Goal: Task Accomplishment & Management: Manage account settings

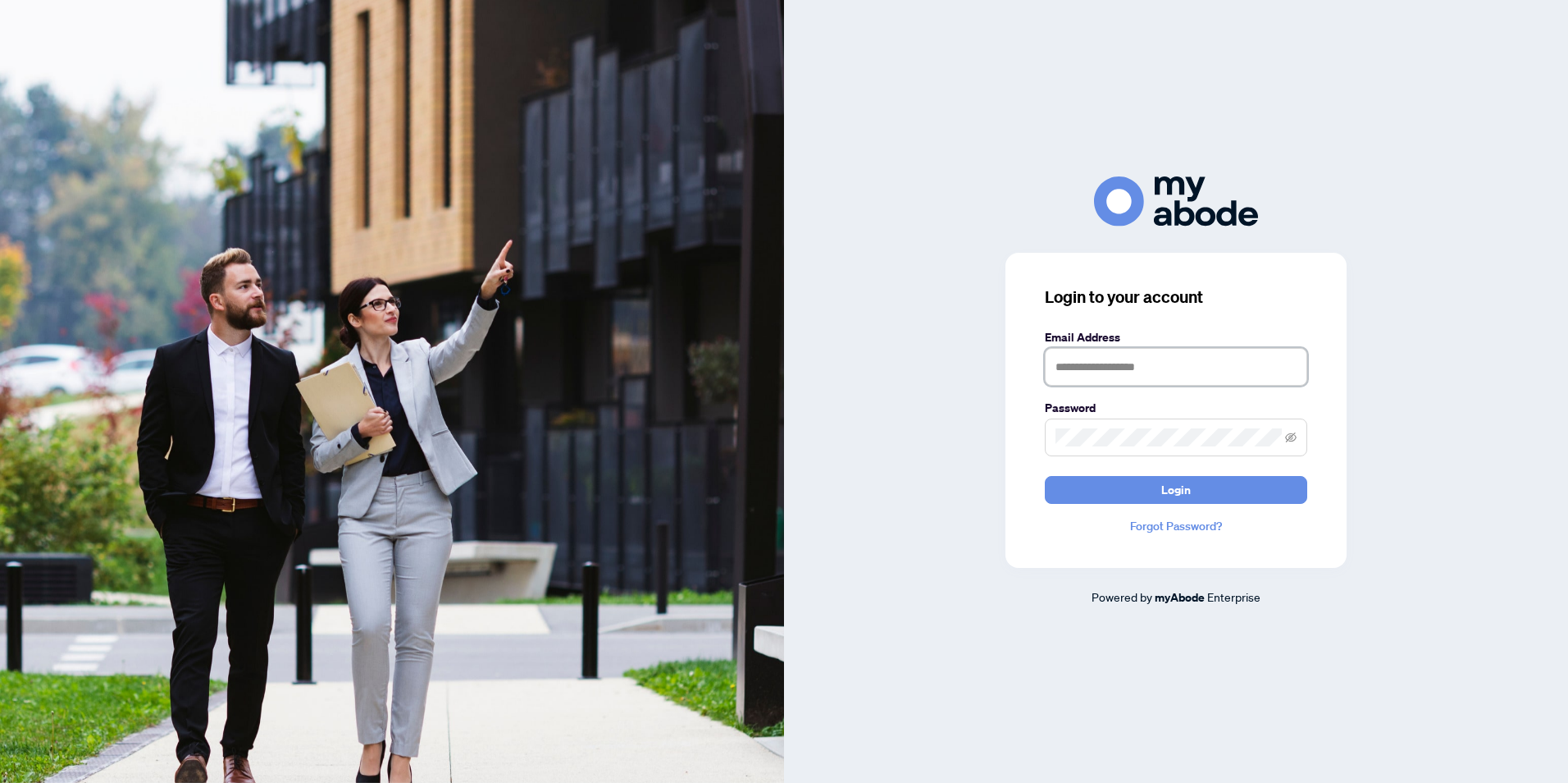
click at [1086, 375] on input "text" at bounding box center [1175, 366] width 262 height 37
click at [1134, 420] on span at bounding box center [1175, 437] width 262 height 37
click at [1136, 370] on input "**********" at bounding box center [1175, 366] width 262 height 37
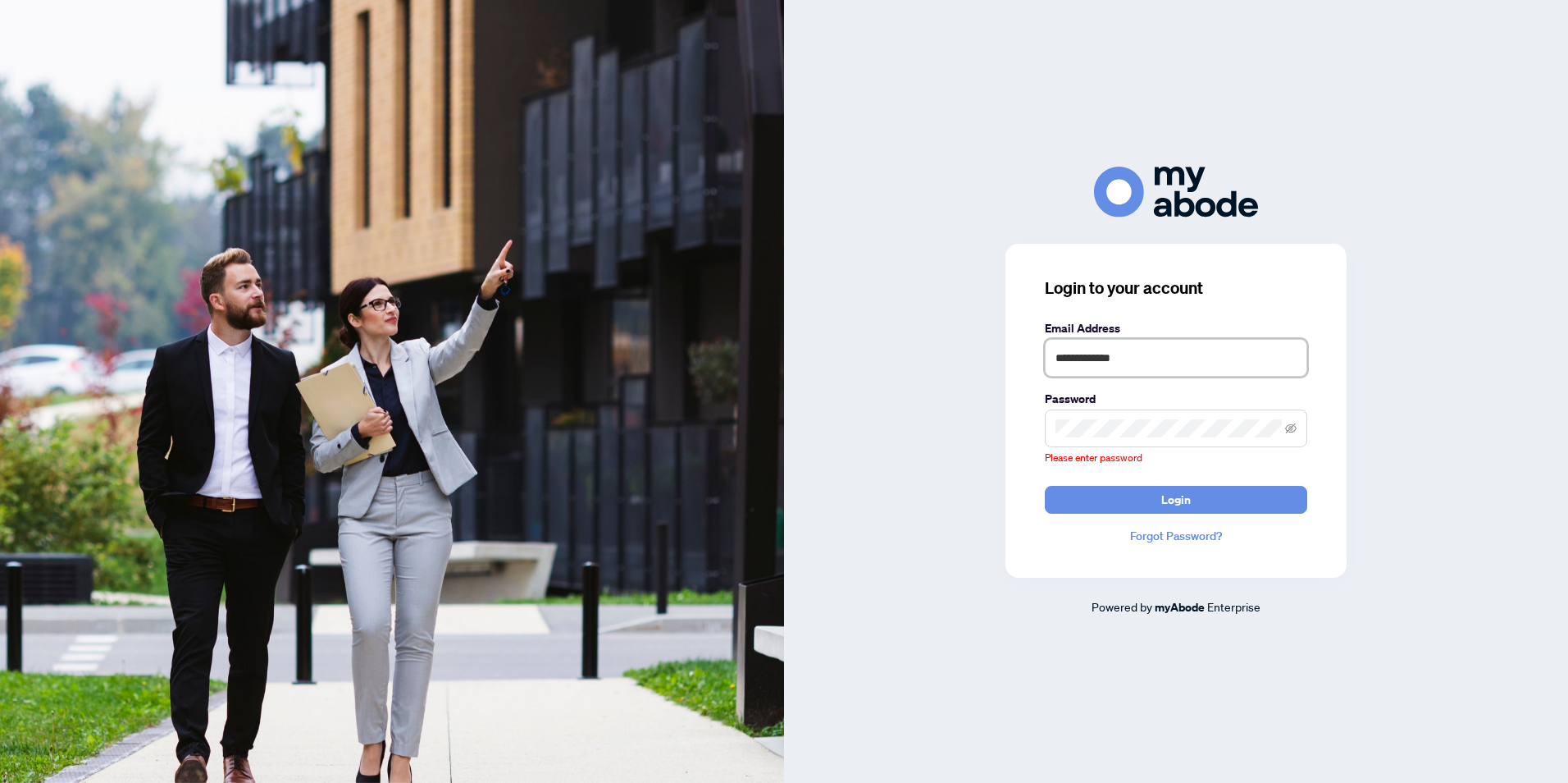
drag, startPoint x: 1144, startPoint y: 370, endPoint x: 1011, endPoint y: 353, distance: 134.1
click at [1011, 353] on div "**********" at bounding box center [1175, 411] width 341 height 334
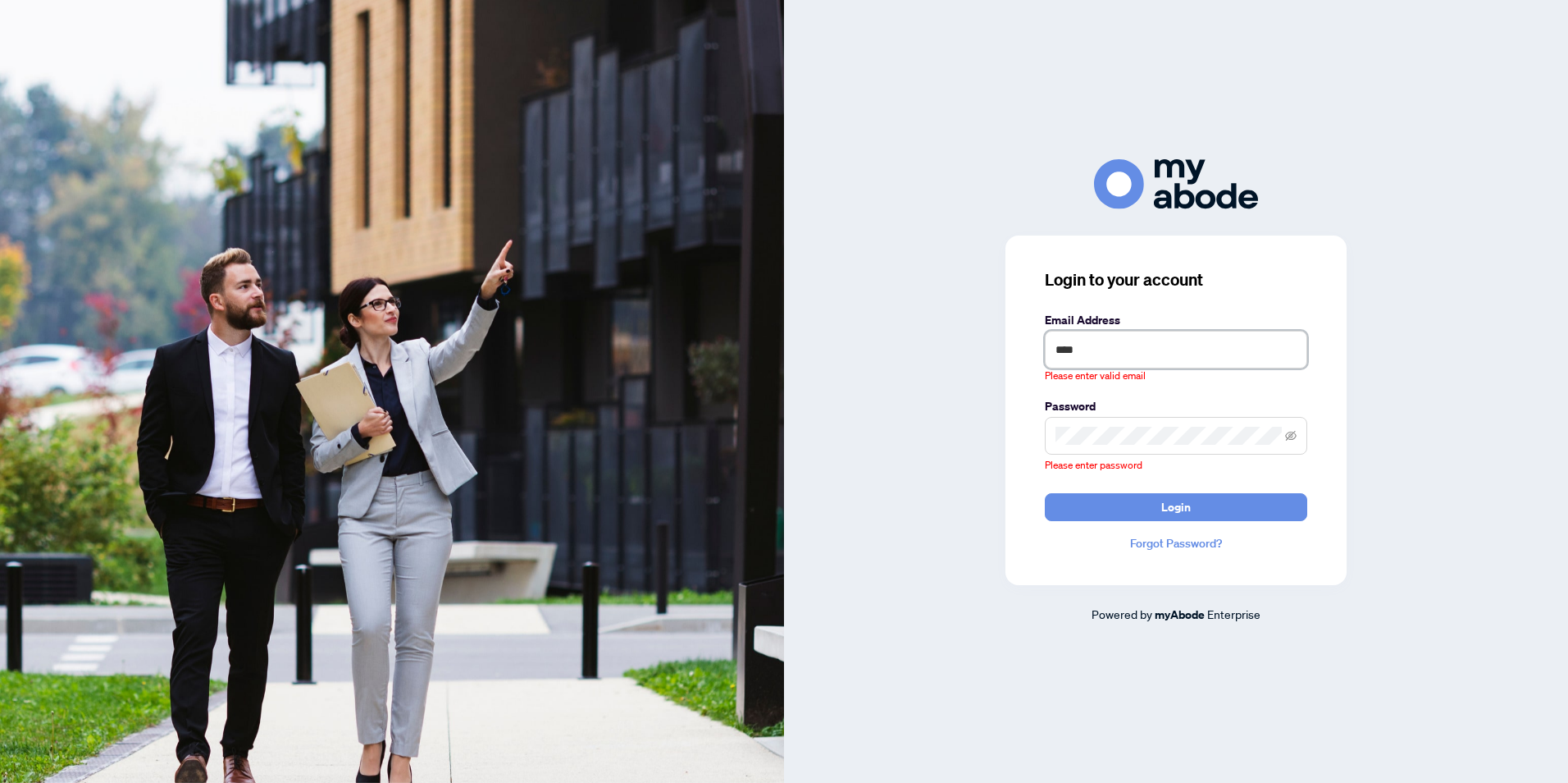
type input "**********"
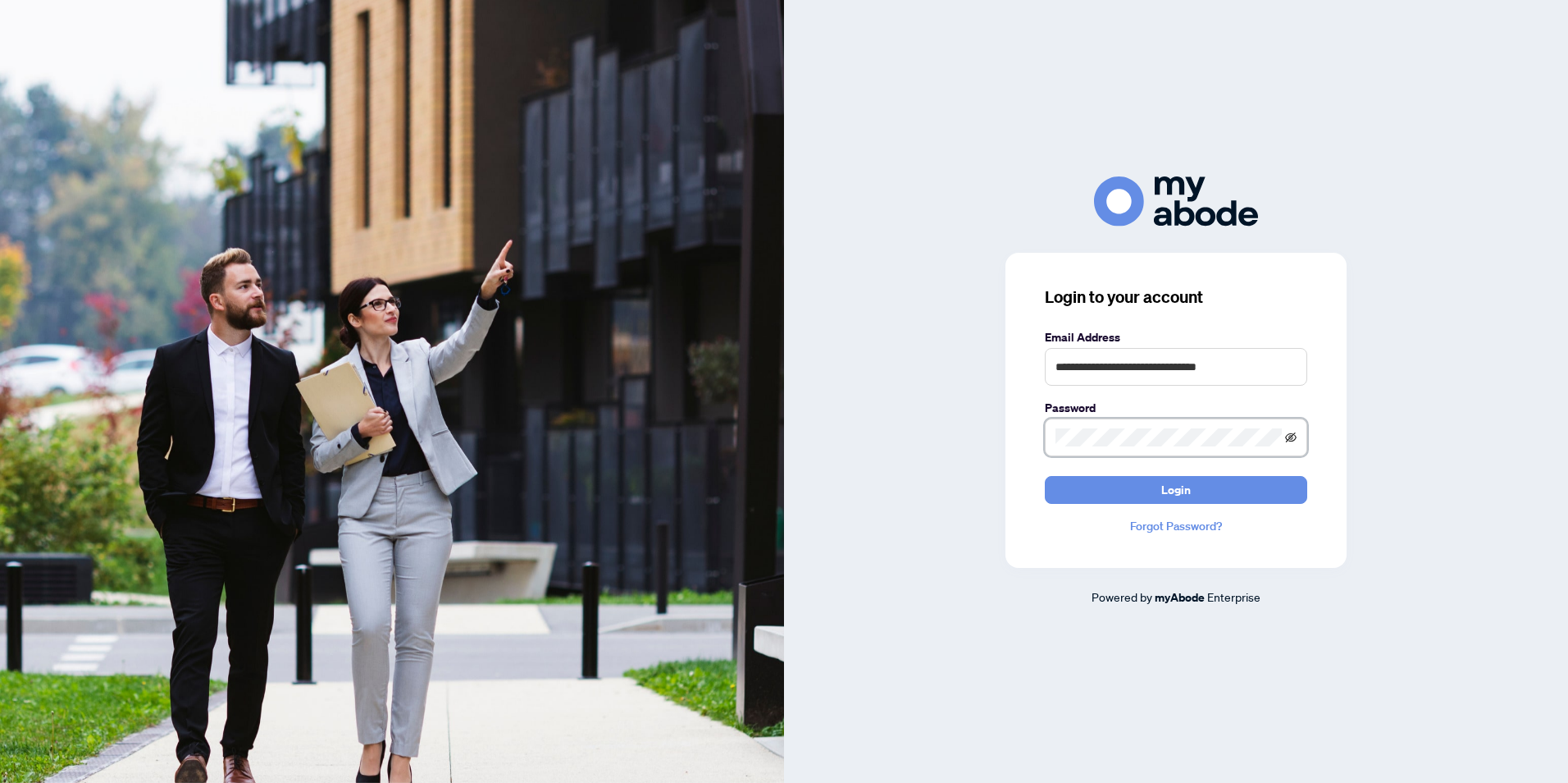
click at [1289, 440] on icon "eye-invisible" at bounding box center [1291, 437] width 12 height 10
click at [1262, 482] on button "Login" at bounding box center [1175, 490] width 262 height 28
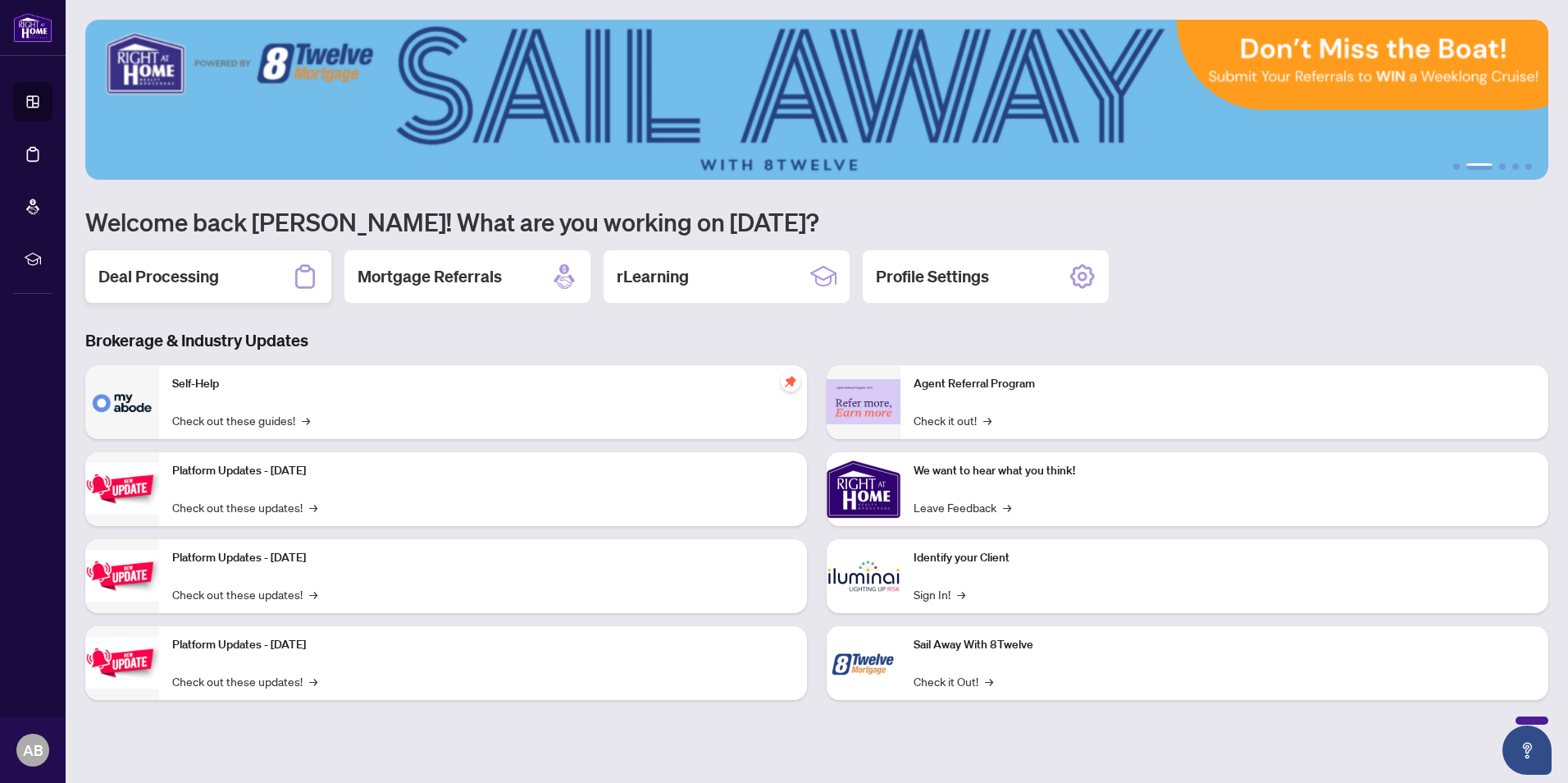
click at [179, 293] on div "Deal Processing" at bounding box center [208, 277] width 246 height 53
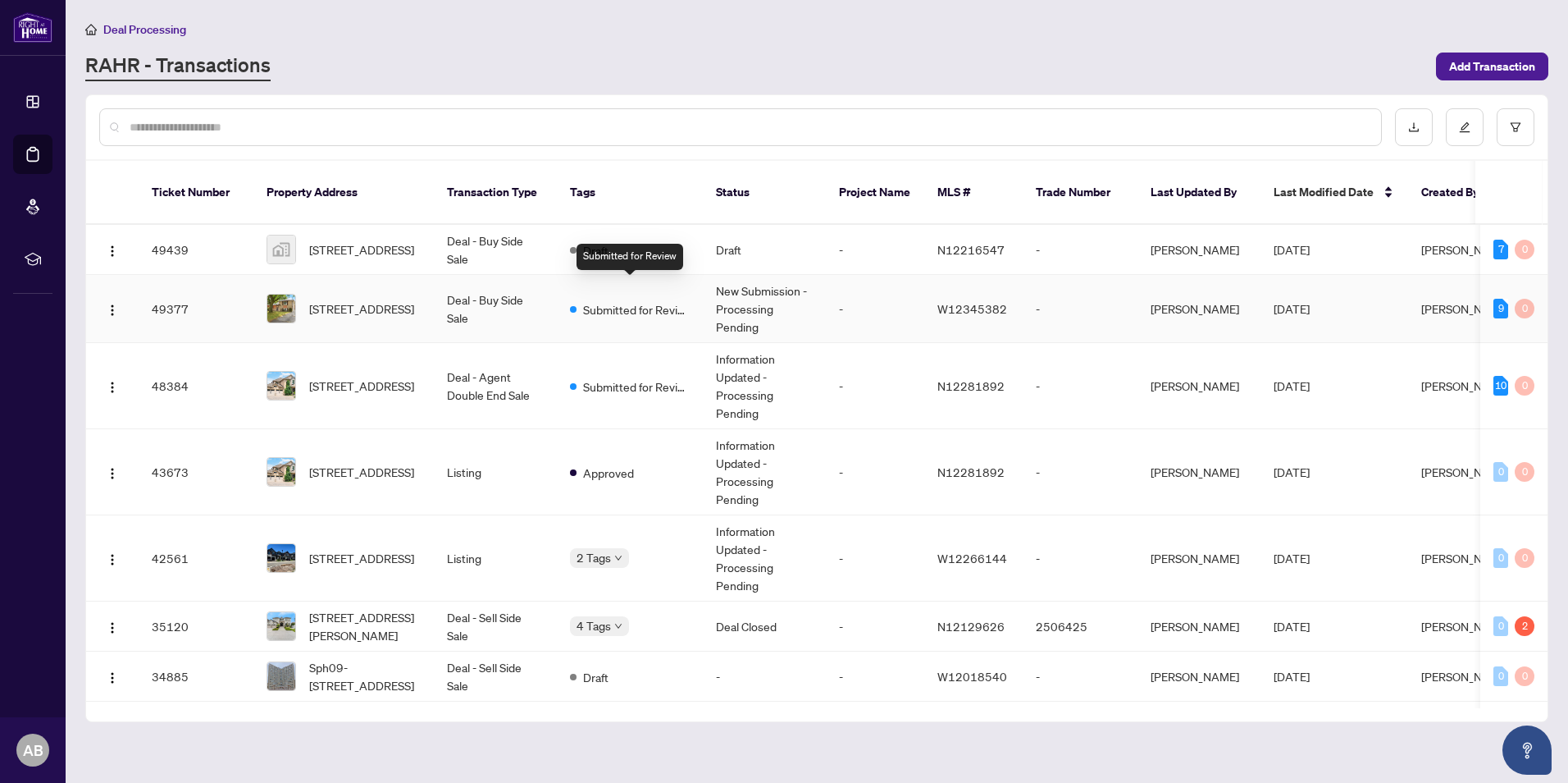
click at [642, 301] on span "Submitted for Review" at bounding box center [636, 309] width 107 height 18
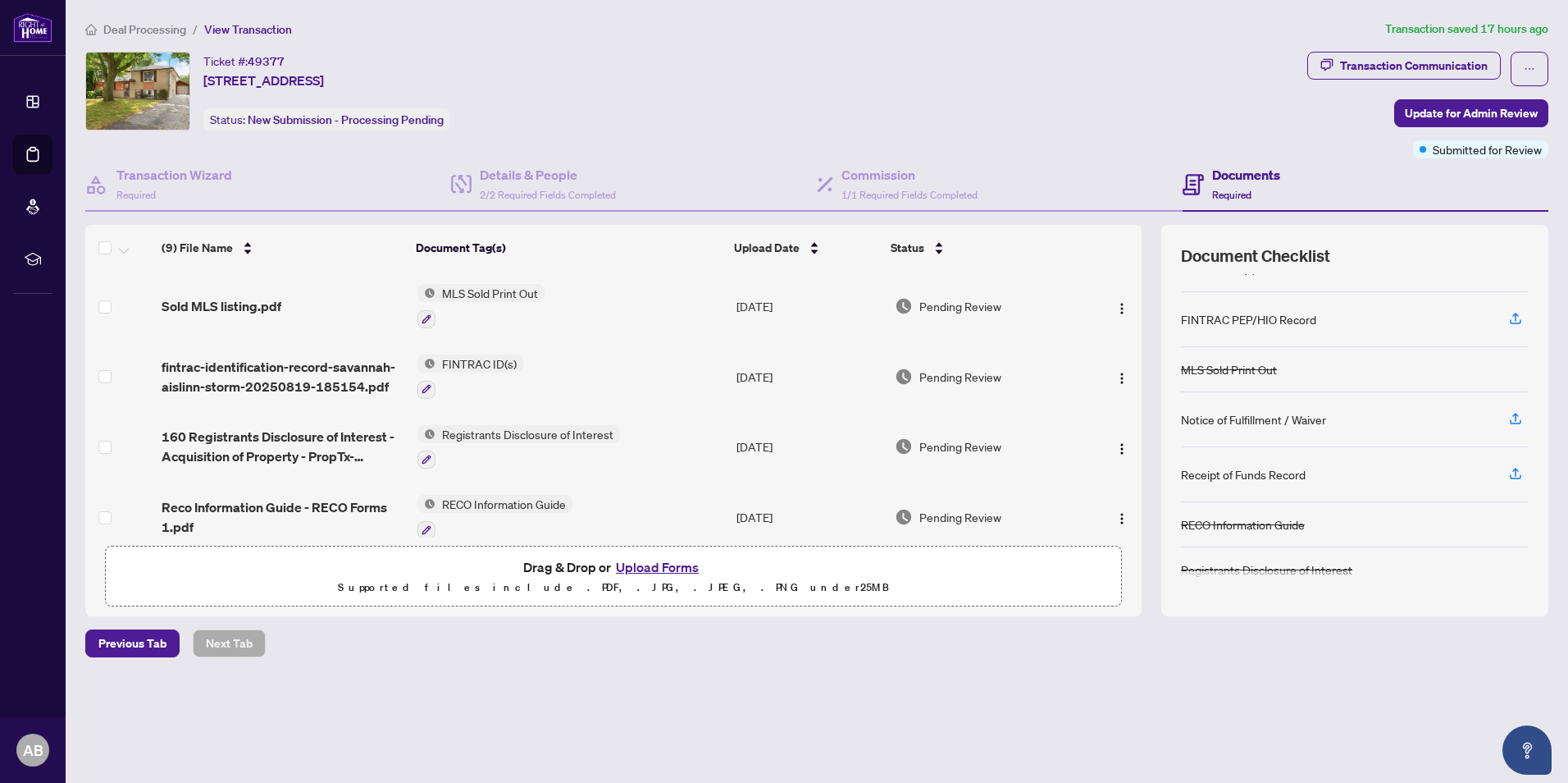
scroll to position [164, 0]
click at [1519, 475] on icon "button" at bounding box center [1515, 472] width 14 height 14
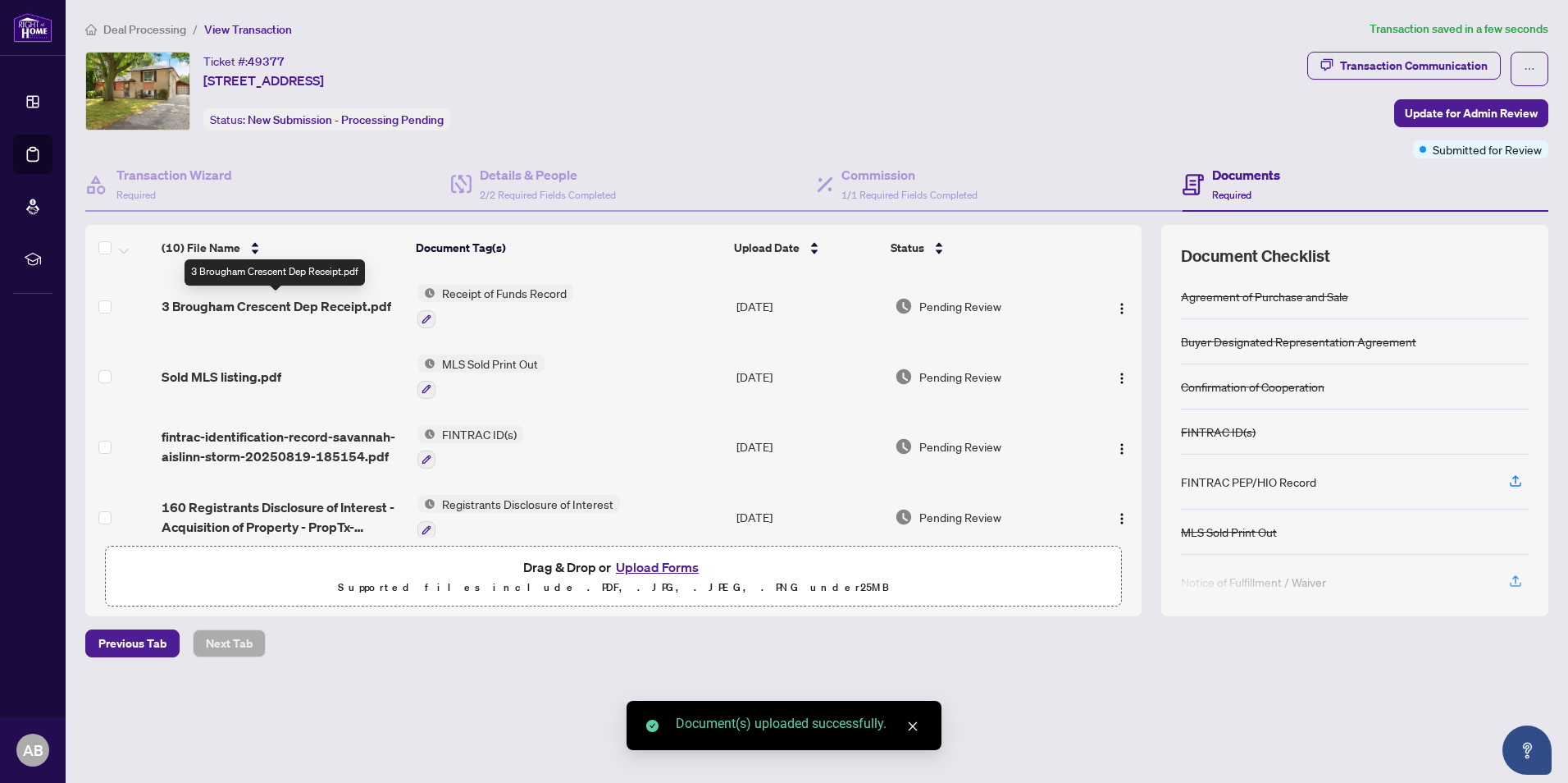
click at [289, 300] on span "3 Brougham Crescent Dep Receipt.pdf" at bounding box center [276, 306] width 229 height 20
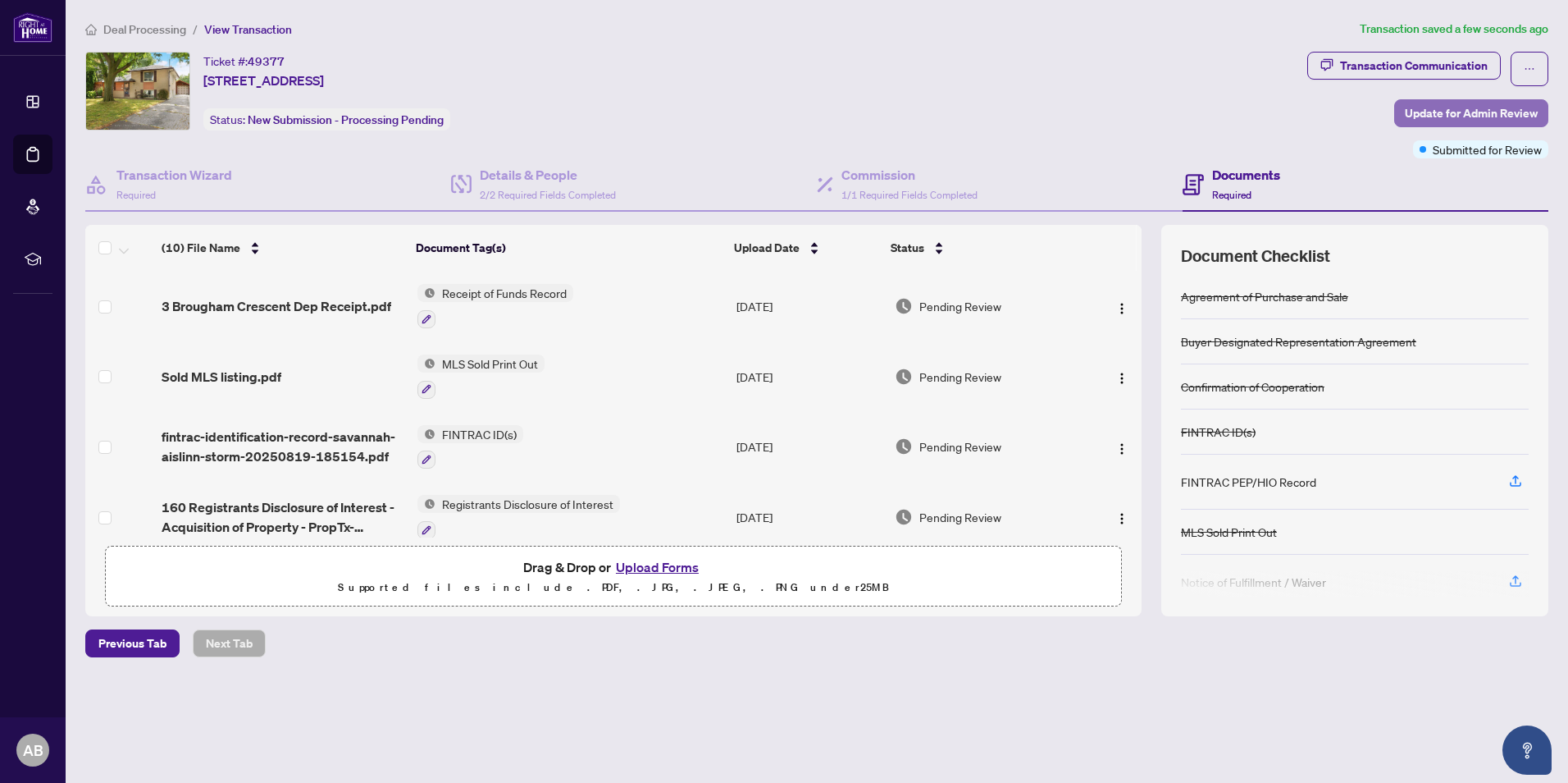
click at [1444, 115] on span "Update for Admin Review" at bounding box center [1471, 112] width 133 height 26
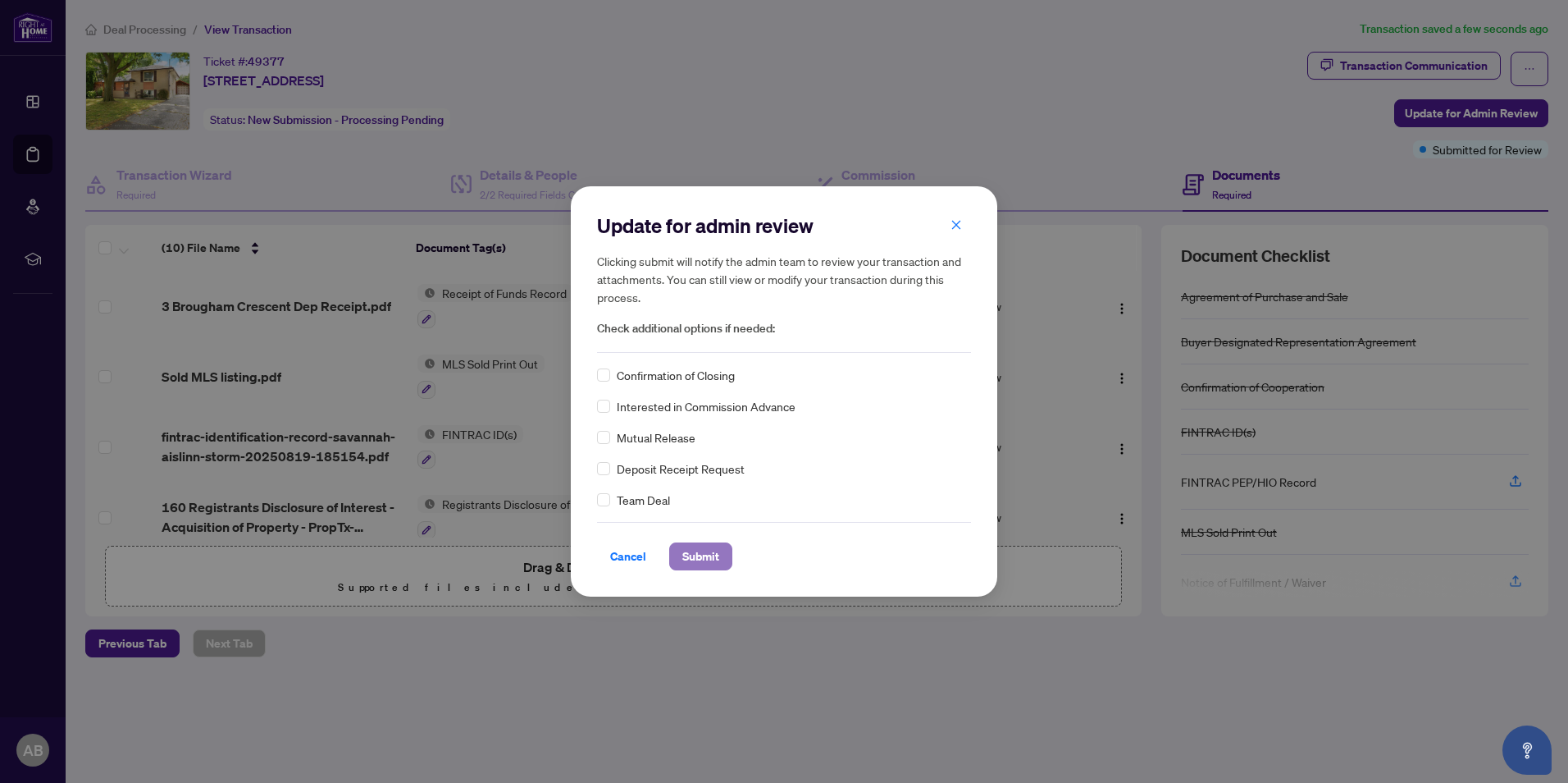
click at [698, 553] on span "Submit" at bounding box center [701, 556] width 36 height 26
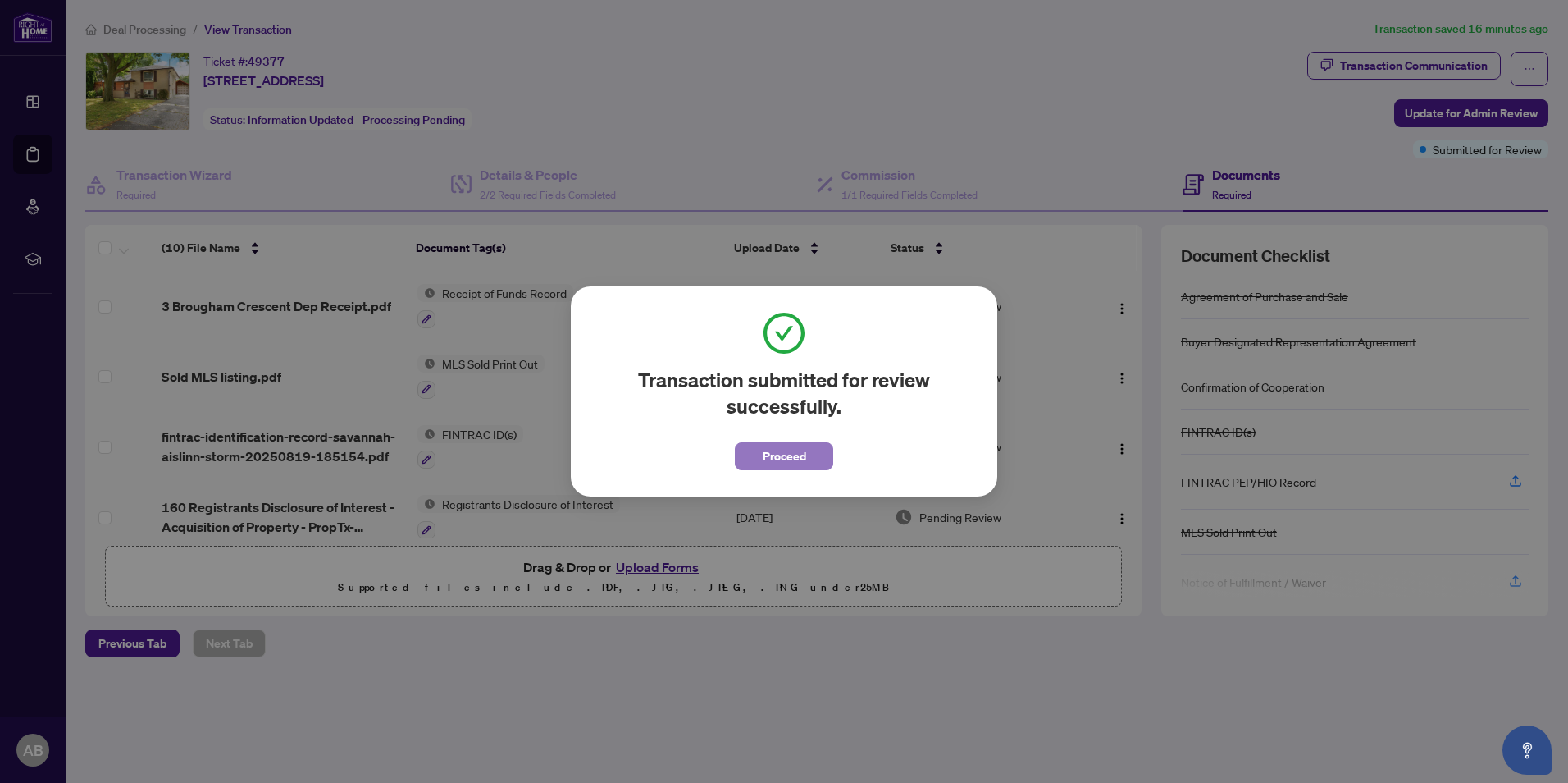
click at [784, 461] on span "Proceed" at bounding box center [784, 455] width 43 height 26
